Goal: Navigation & Orientation: Find specific page/section

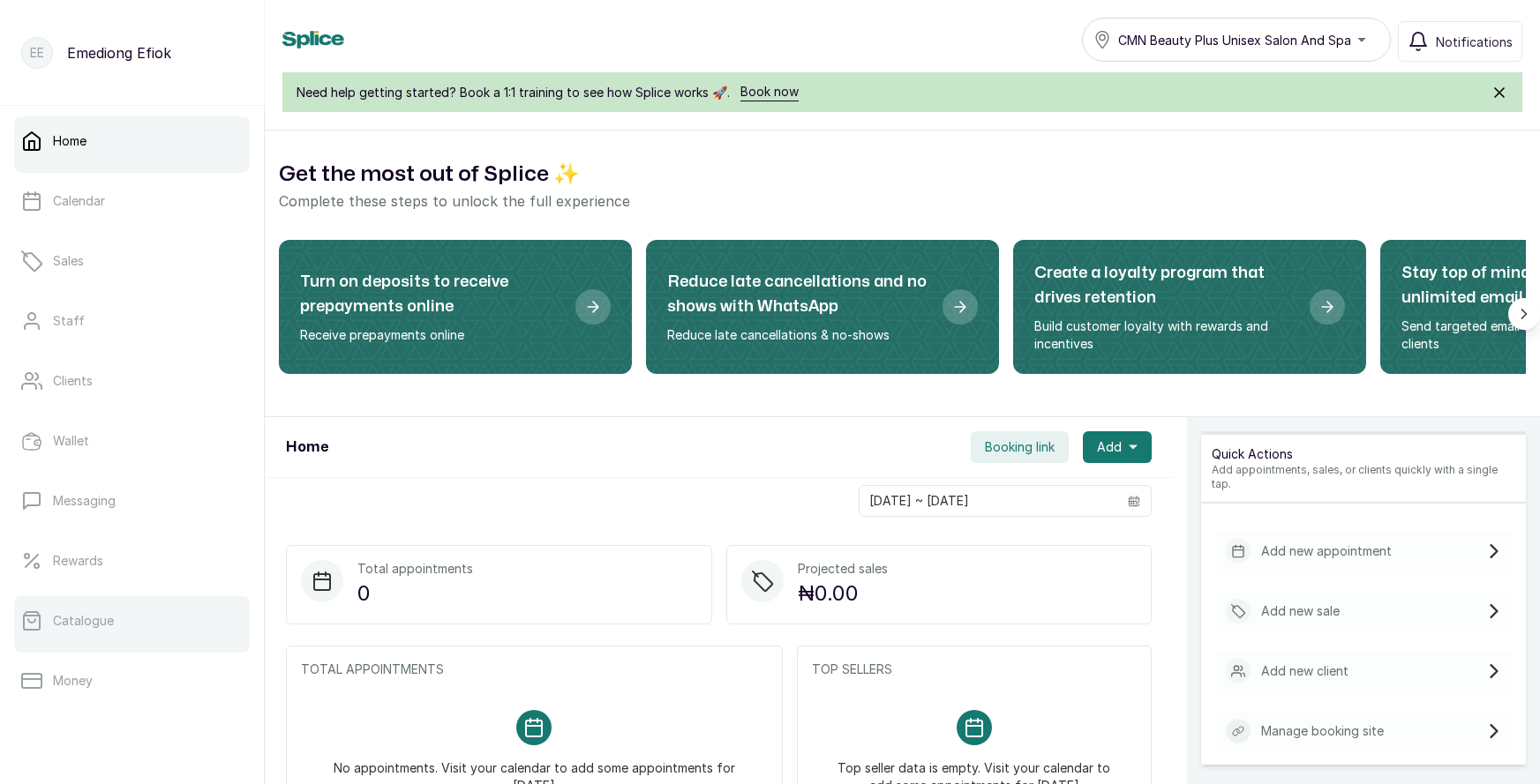
click at [91, 617] on p "Catalogue" at bounding box center [83, 621] width 61 height 17
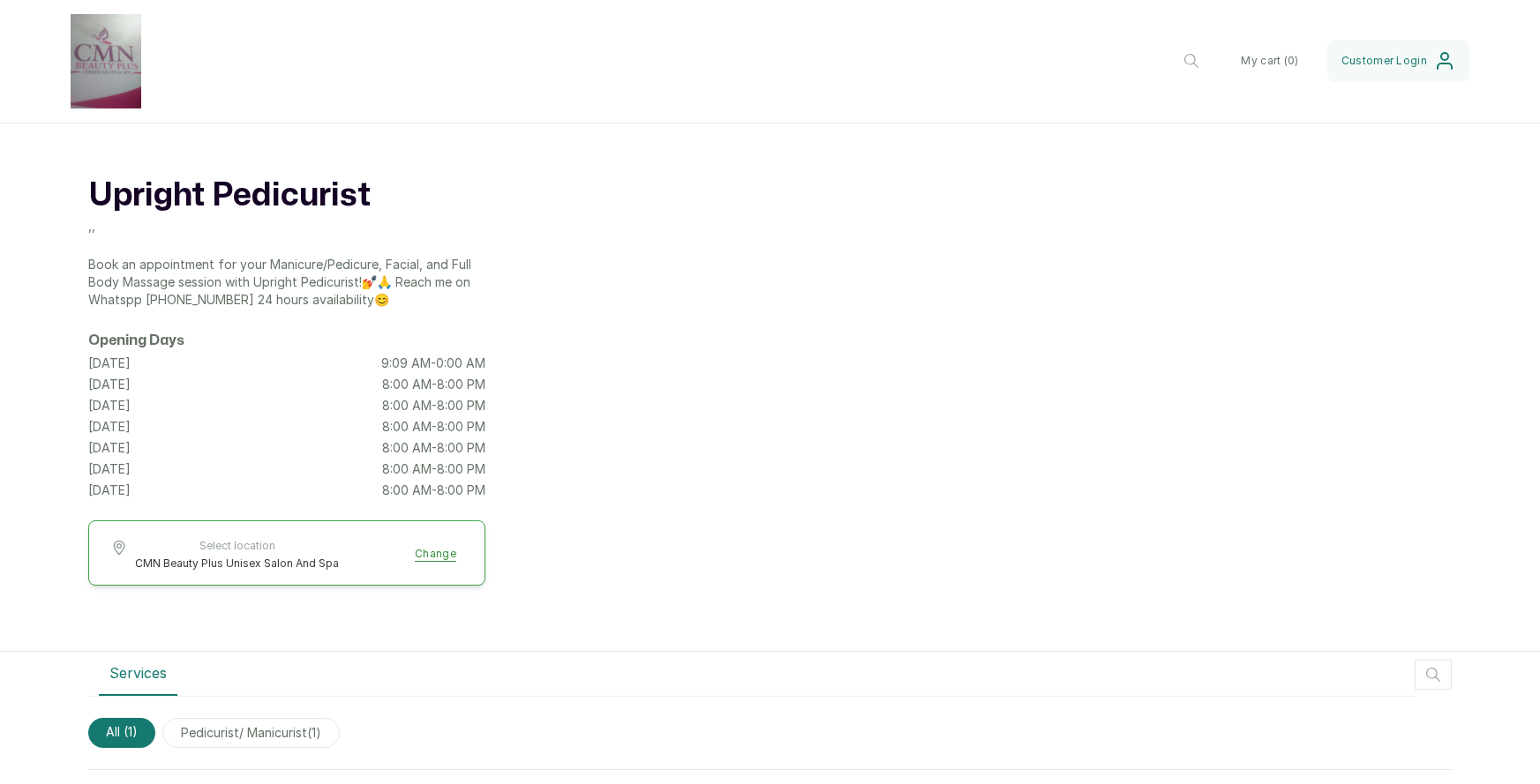
scroll to position [180, 0]
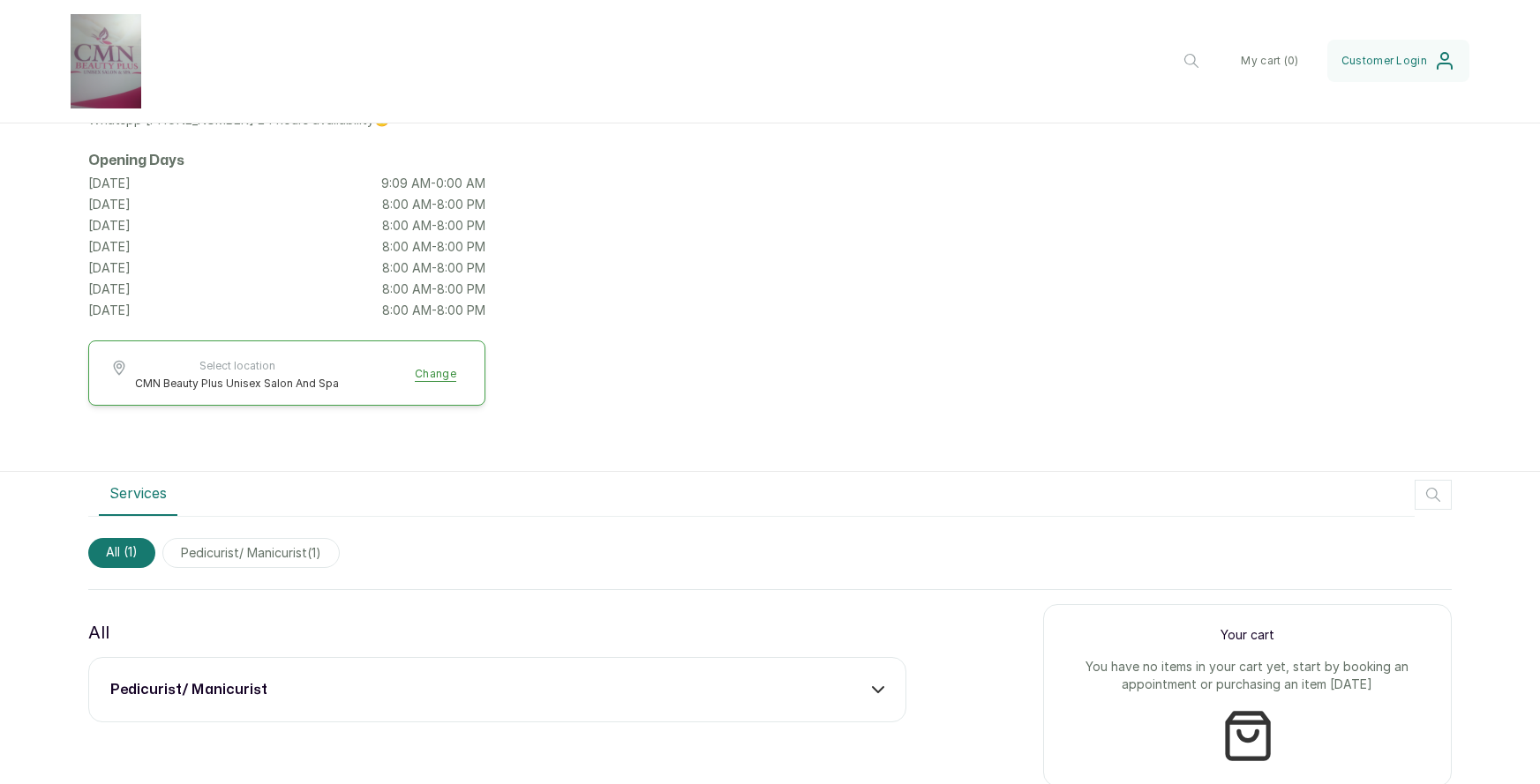
click at [212, 551] on span "pedicurist/ manicurist ( 1 )" at bounding box center [251, 553] width 178 height 30
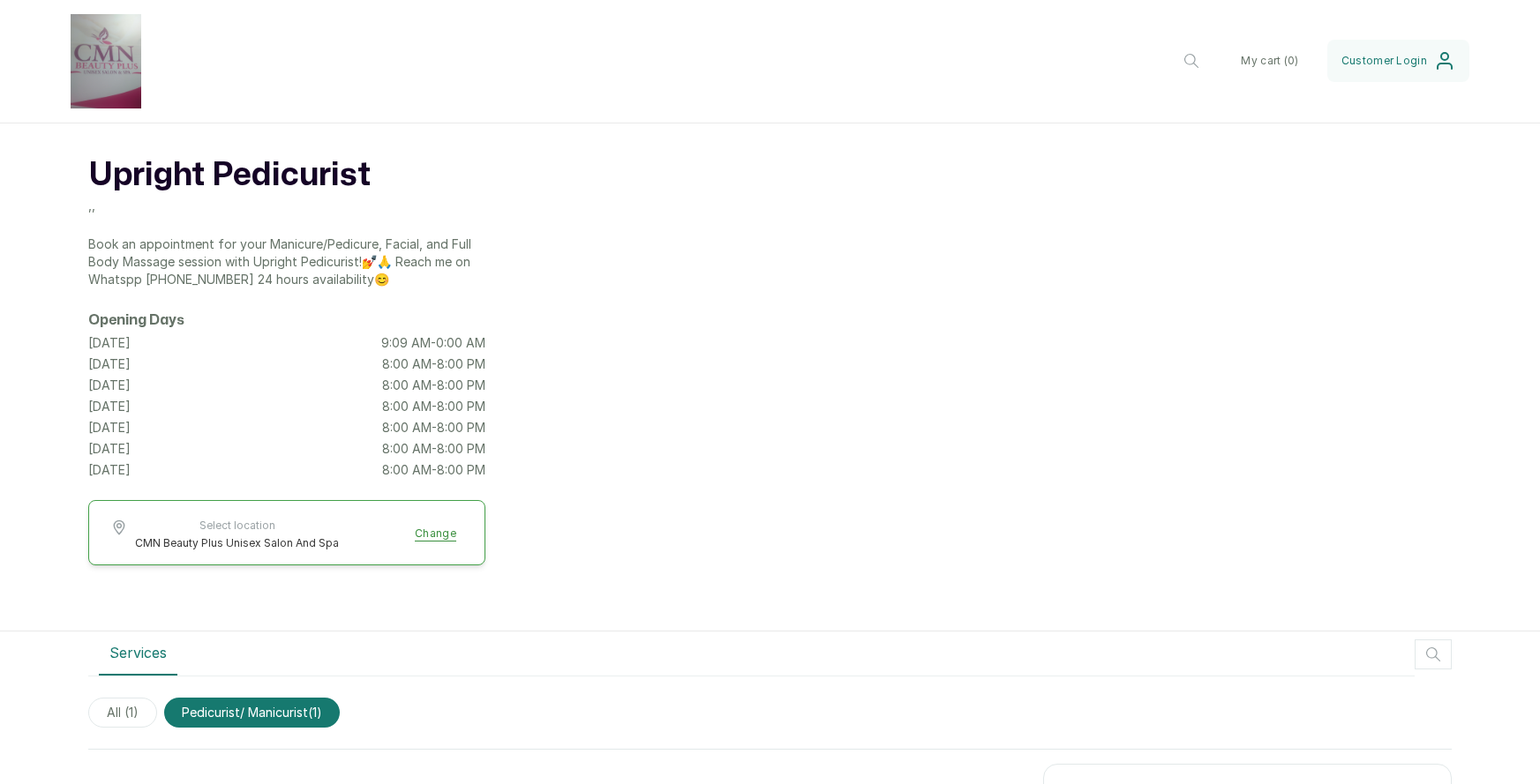
scroll to position [0, 0]
